Goal: Information Seeking & Learning: Learn about a topic

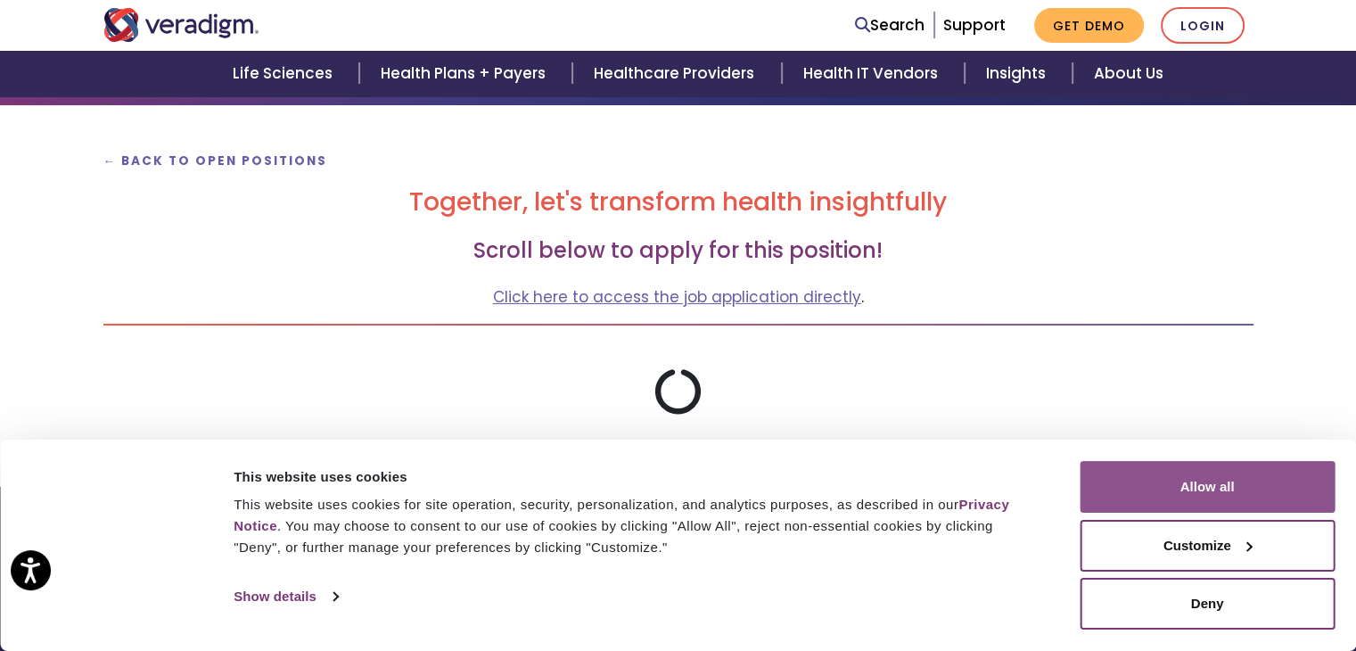
scroll to position [178, 0]
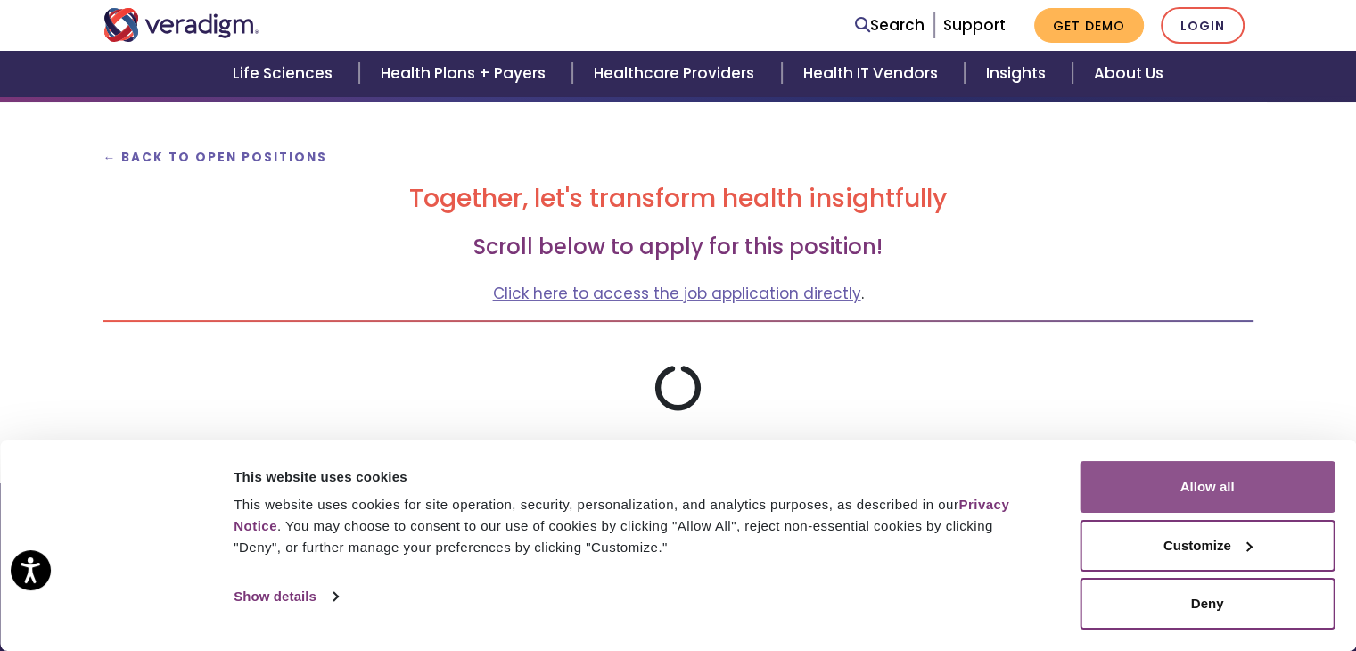
drag, startPoint x: 1201, startPoint y: 496, endPoint x: 1136, endPoint y: 493, distance: 65.1
click at [1209, 505] on button "Allow all" at bounding box center [1206, 487] width 255 height 52
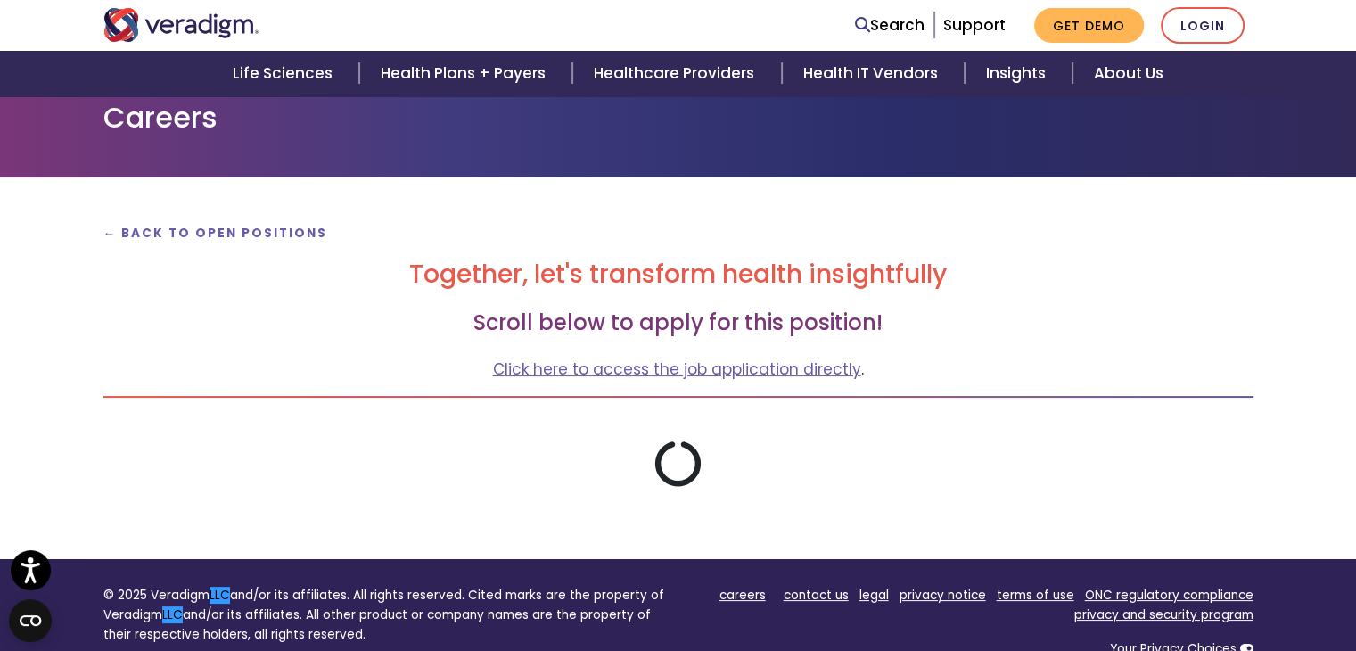
scroll to position [0, 0]
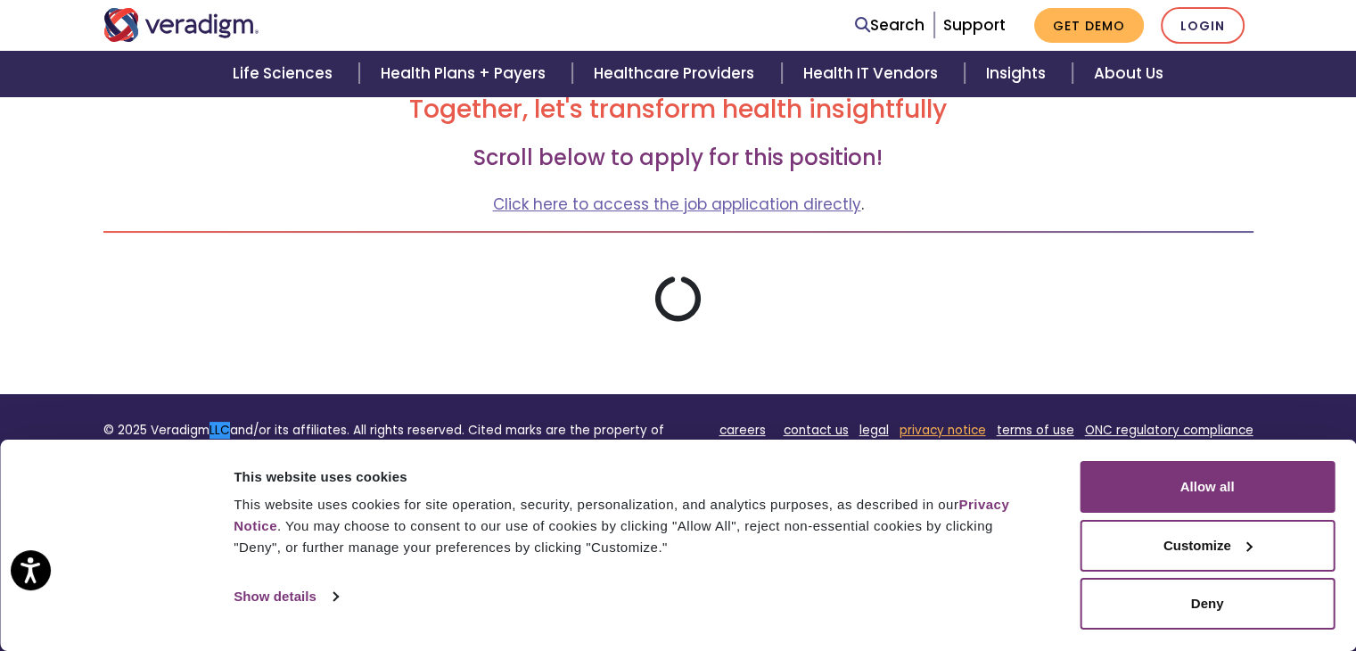
scroll to position [357, 0]
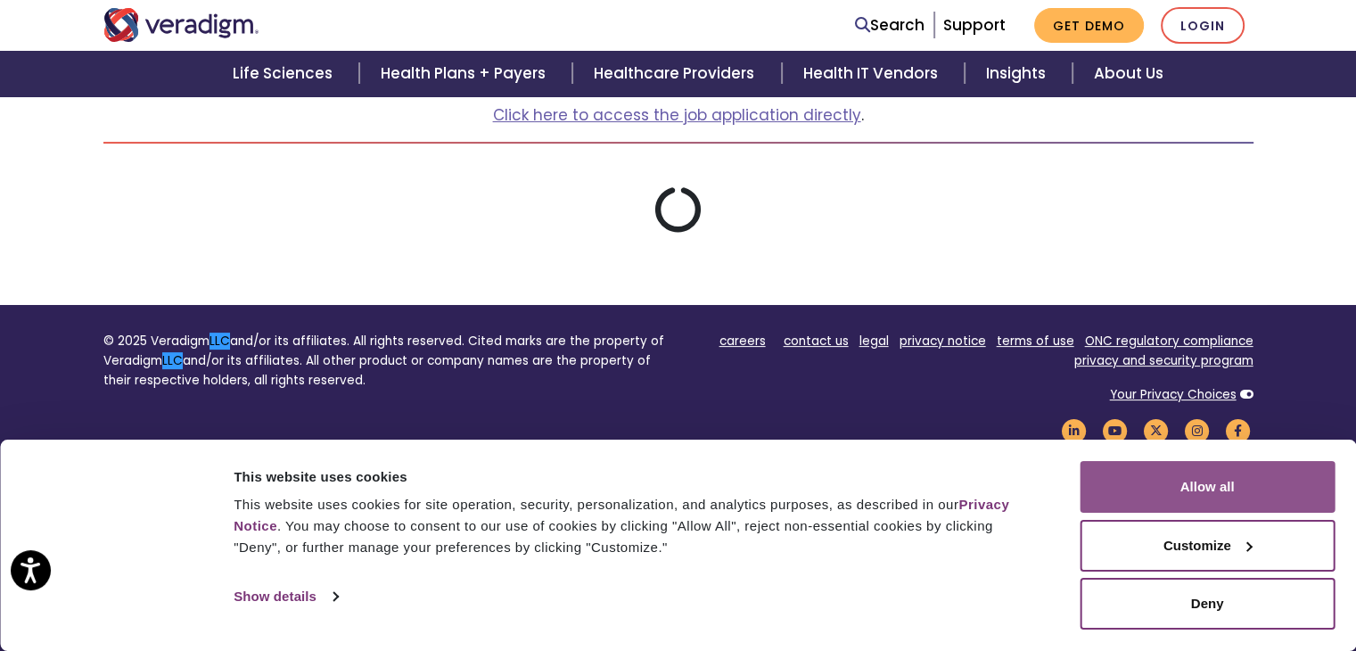
click at [1232, 472] on button "Allow all" at bounding box center [1206, 487] width 255 height 52
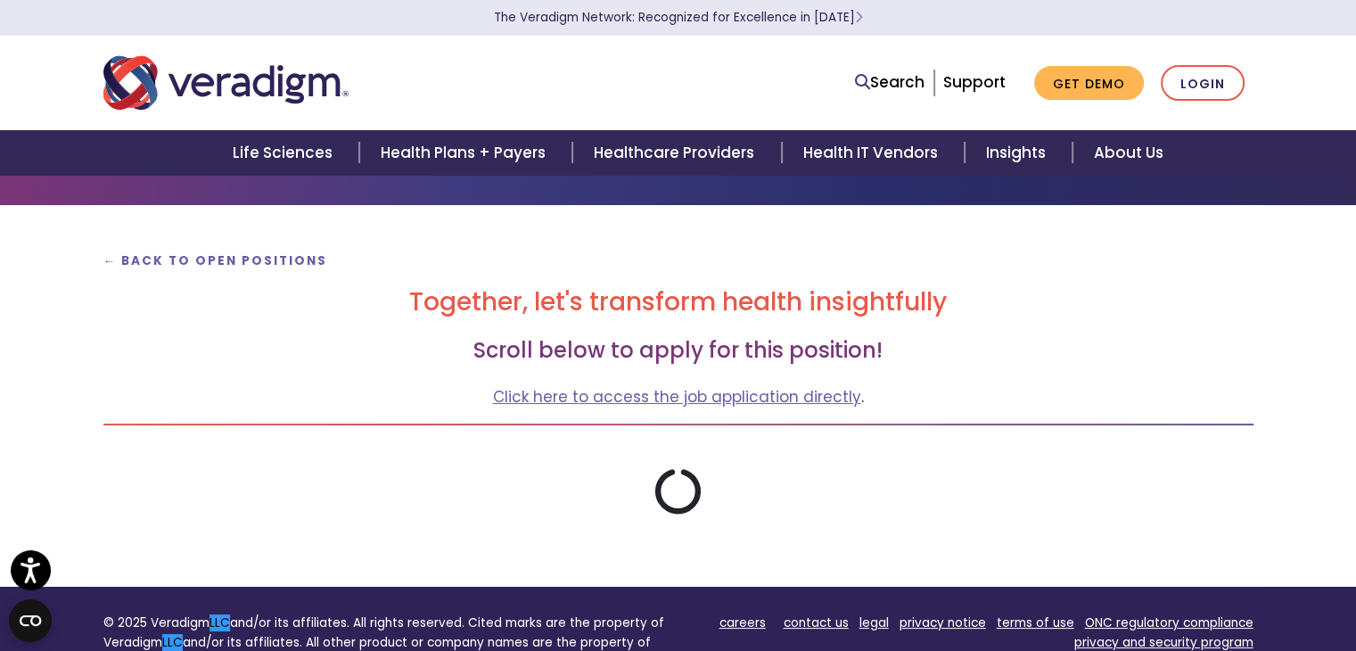
scroll to position [178, 0]
